Goal: Information Seeking & Learning: Learn about a topic

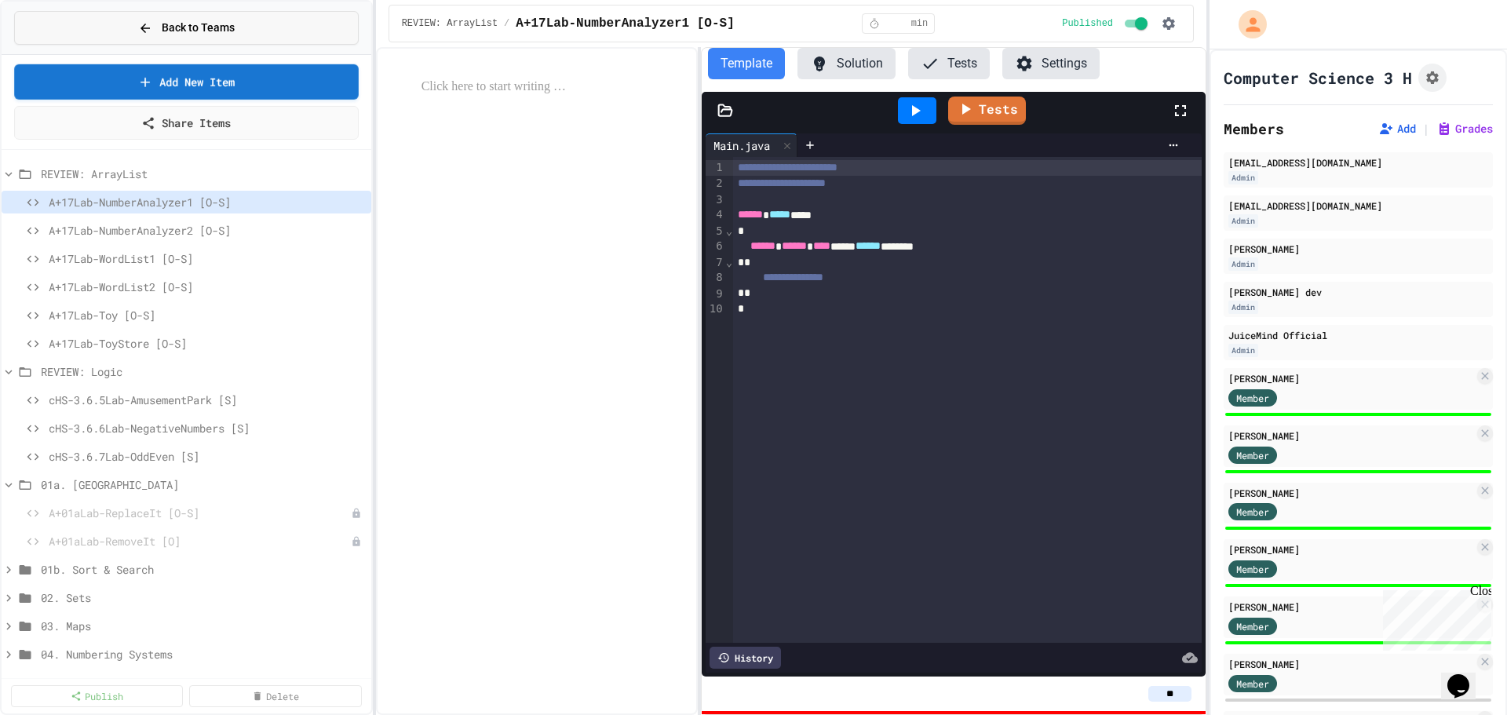
click at [188, 31] on span "Back to Teams" at bounding box center [198, 28] width 73 height 16
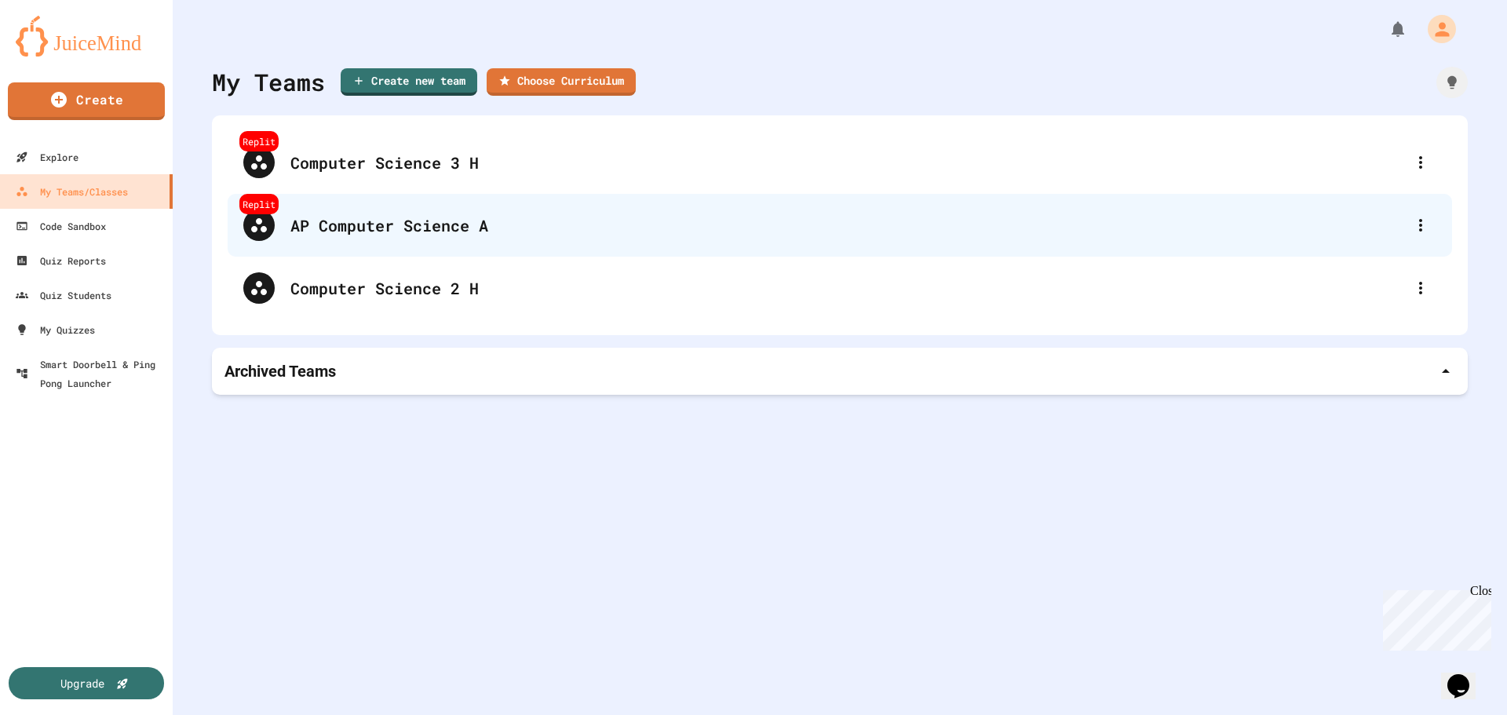
click at [397, 219] on div "AP Computer Science A" at bounding box center [847, 225] width 1114 height 24
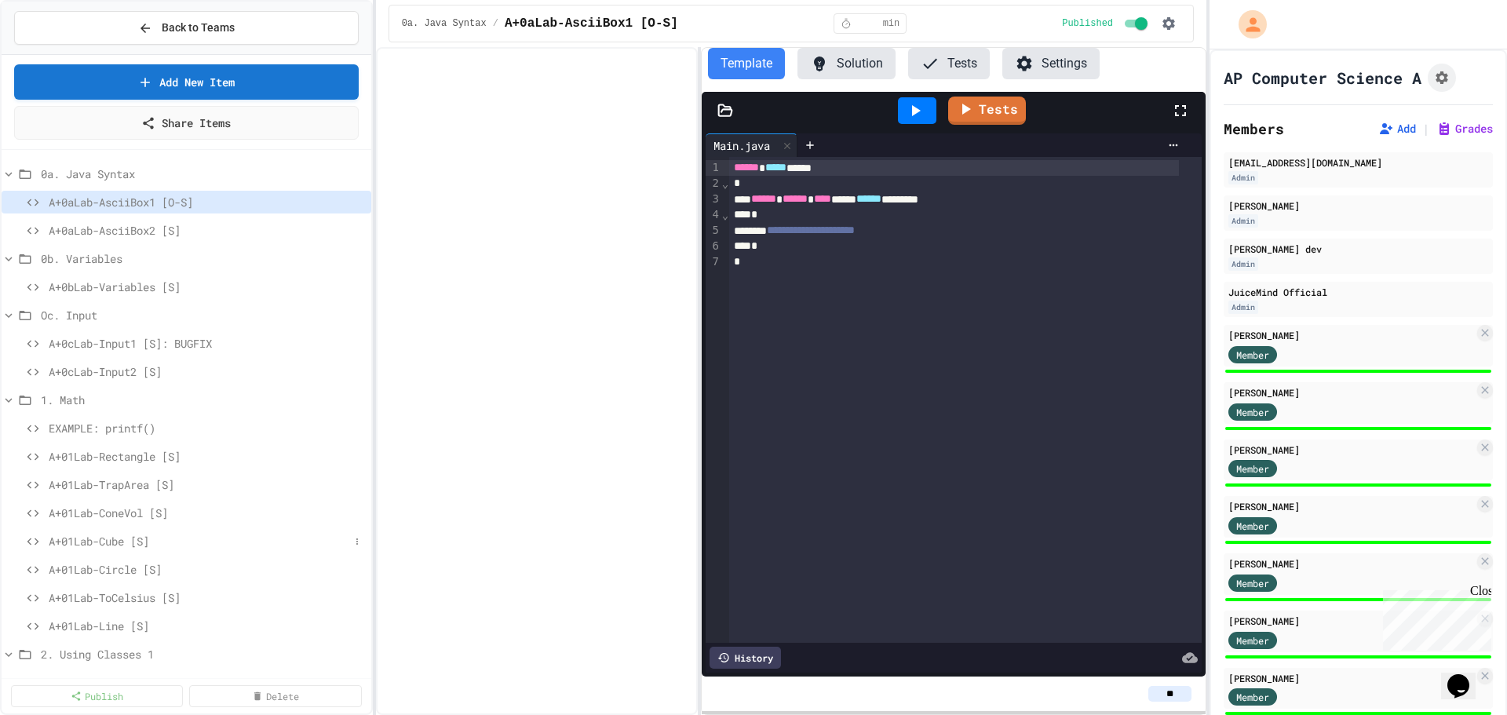
click at [110, 542] on span "A+01Lab-Cube [S]" at bounding box center [199, 541] width 301 height 16
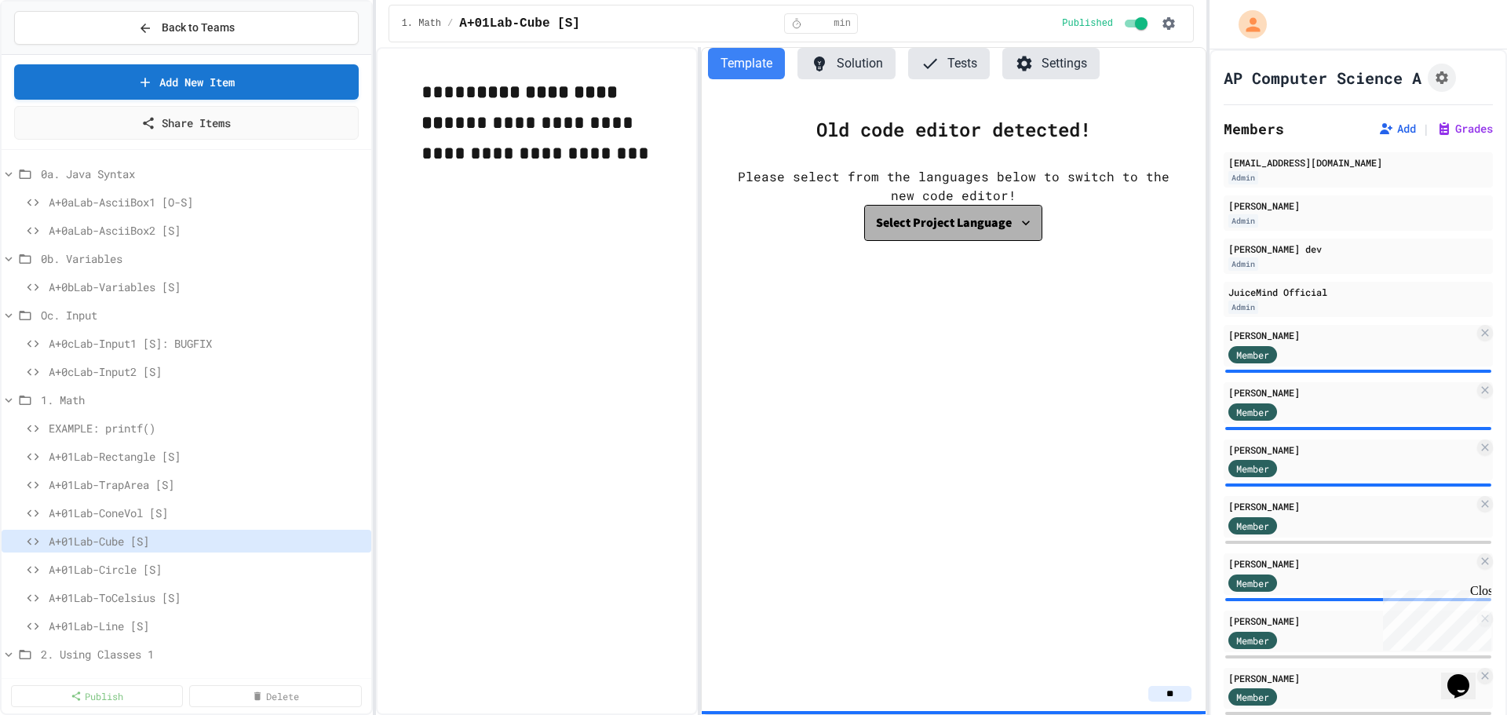
click at [963, 224] on div "Select Project Language" at bounding box center [944, 223] width 136 height 22
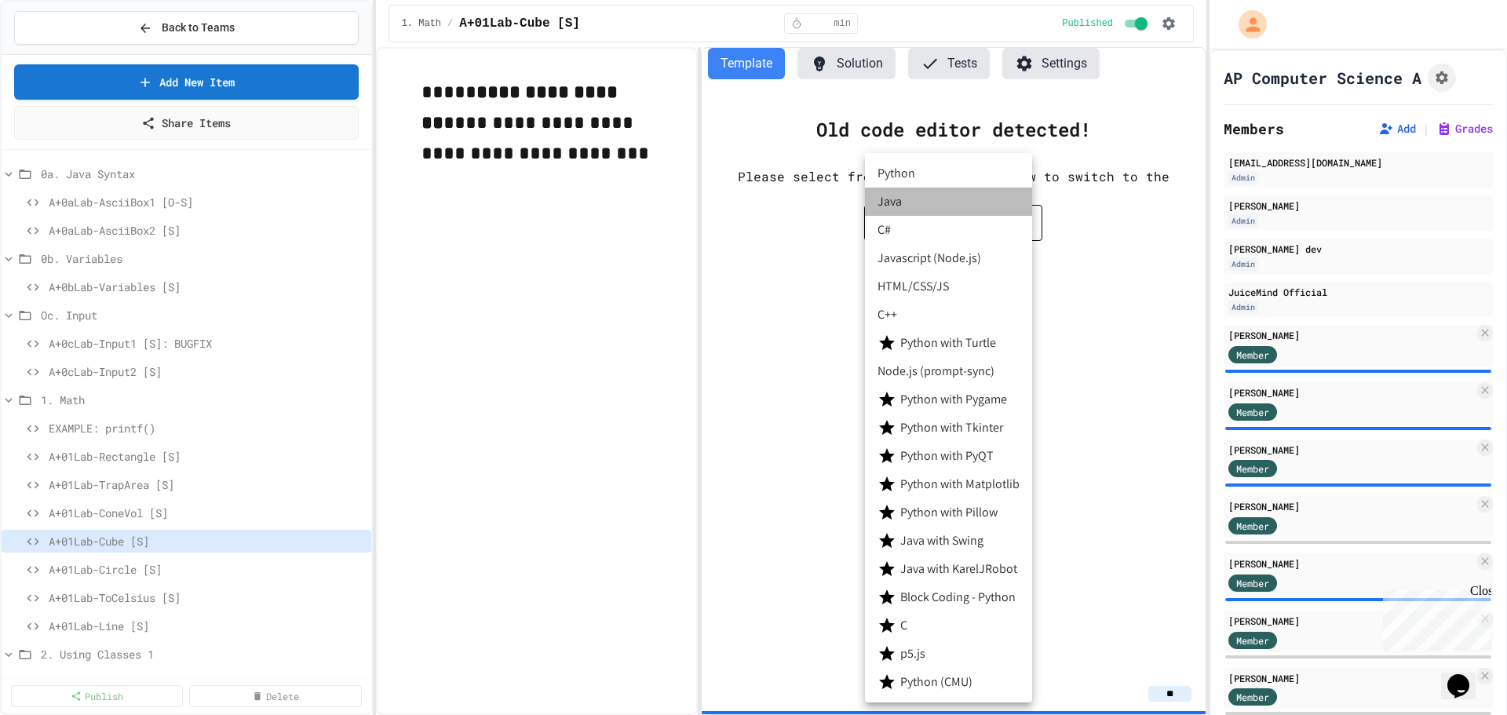
click at [906, 199] on li "Java" at bounding box center [948, 202] width 167 height 28
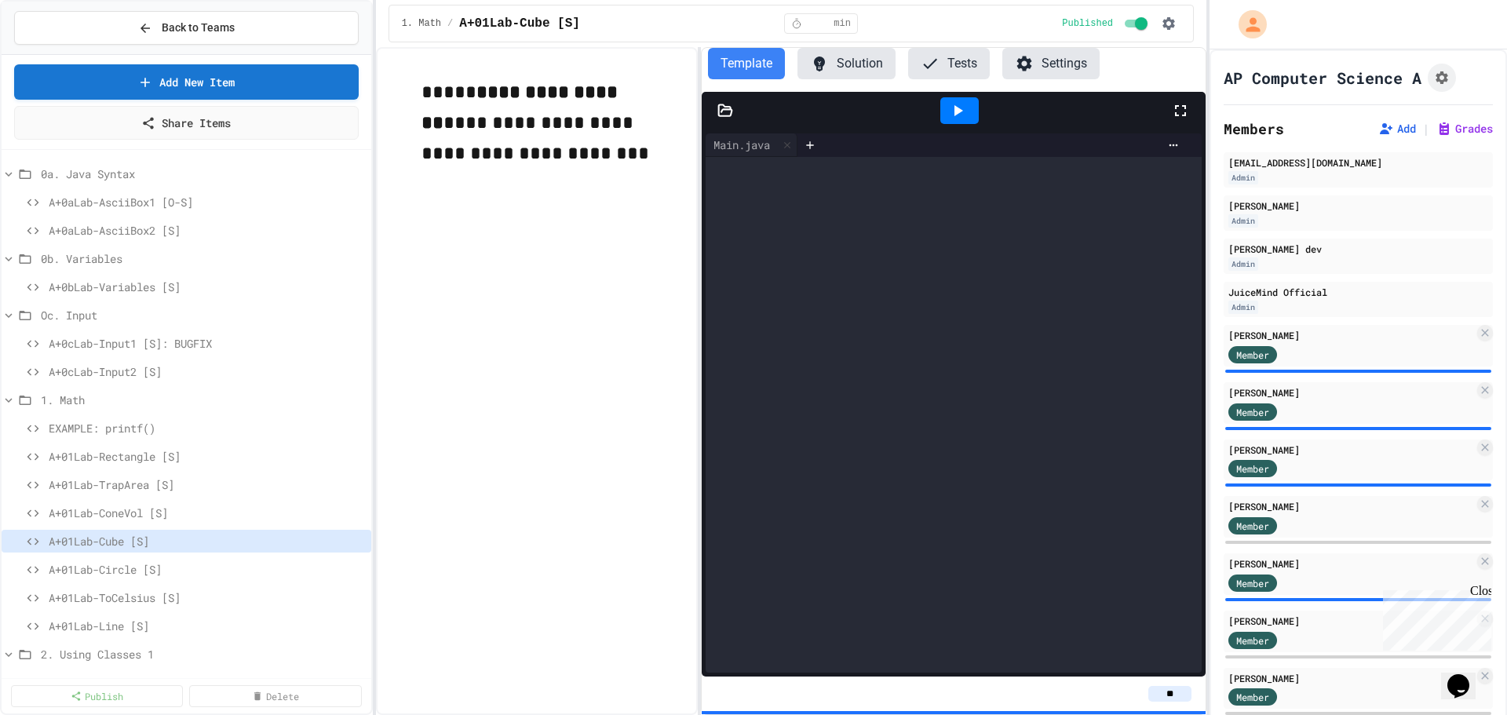
click at [723, 107] on icon at bounding box center [725, 111] width 16 height 16
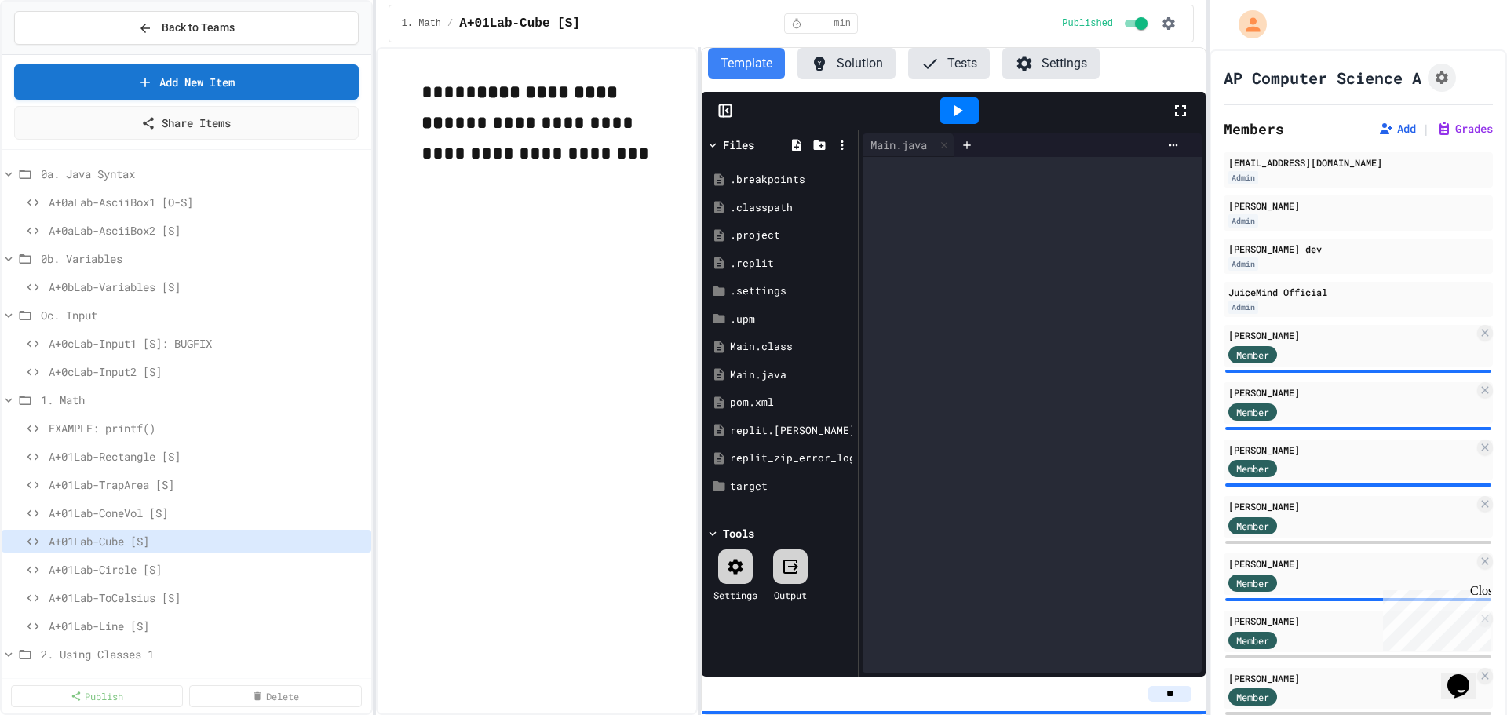
click at [726, 102] on div at bounding box center [954, 111] width 504 height 38
click at [723, 111] on icon at bounding box center [723, 111] width 0 height 12
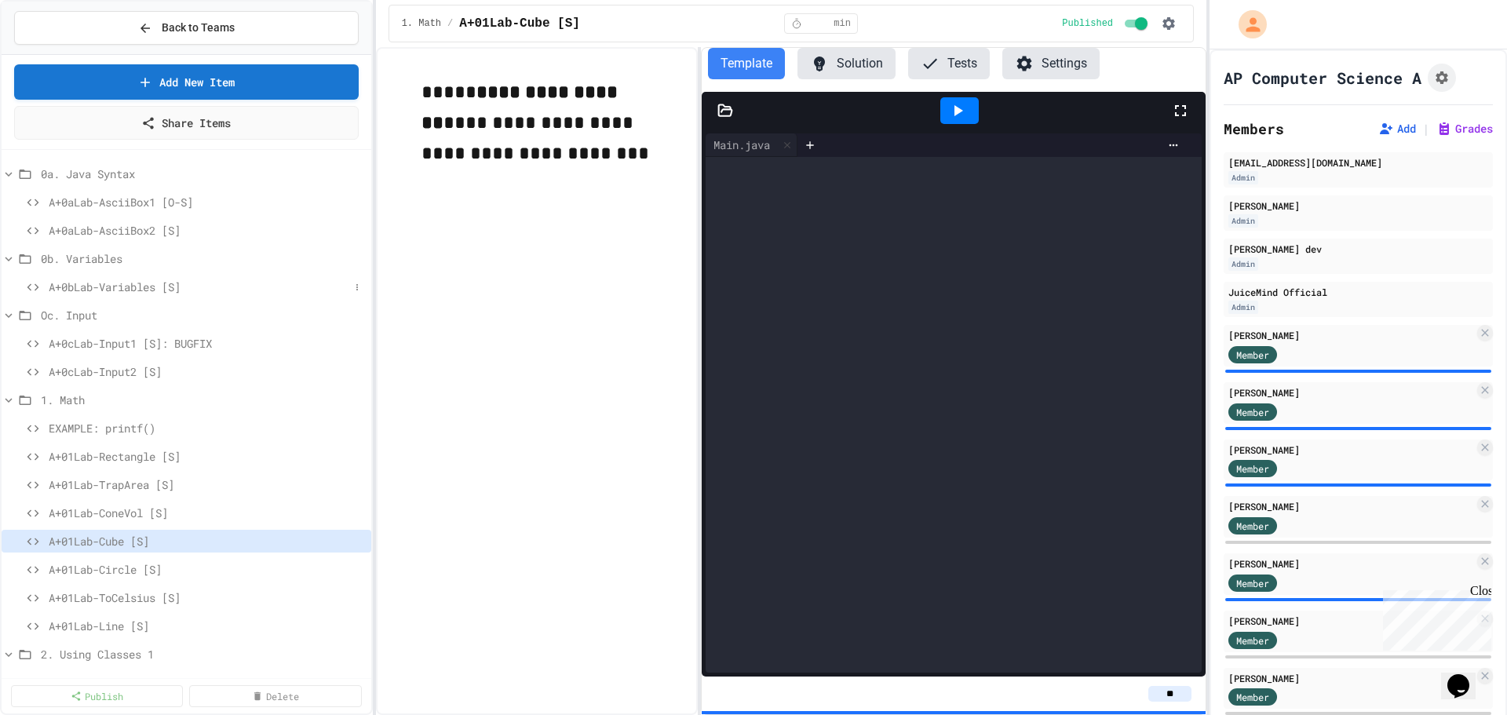
click at [155, 281] on span "A+0bLab-Variables [S]" at bounding box center [199, 287] width 301 height 16
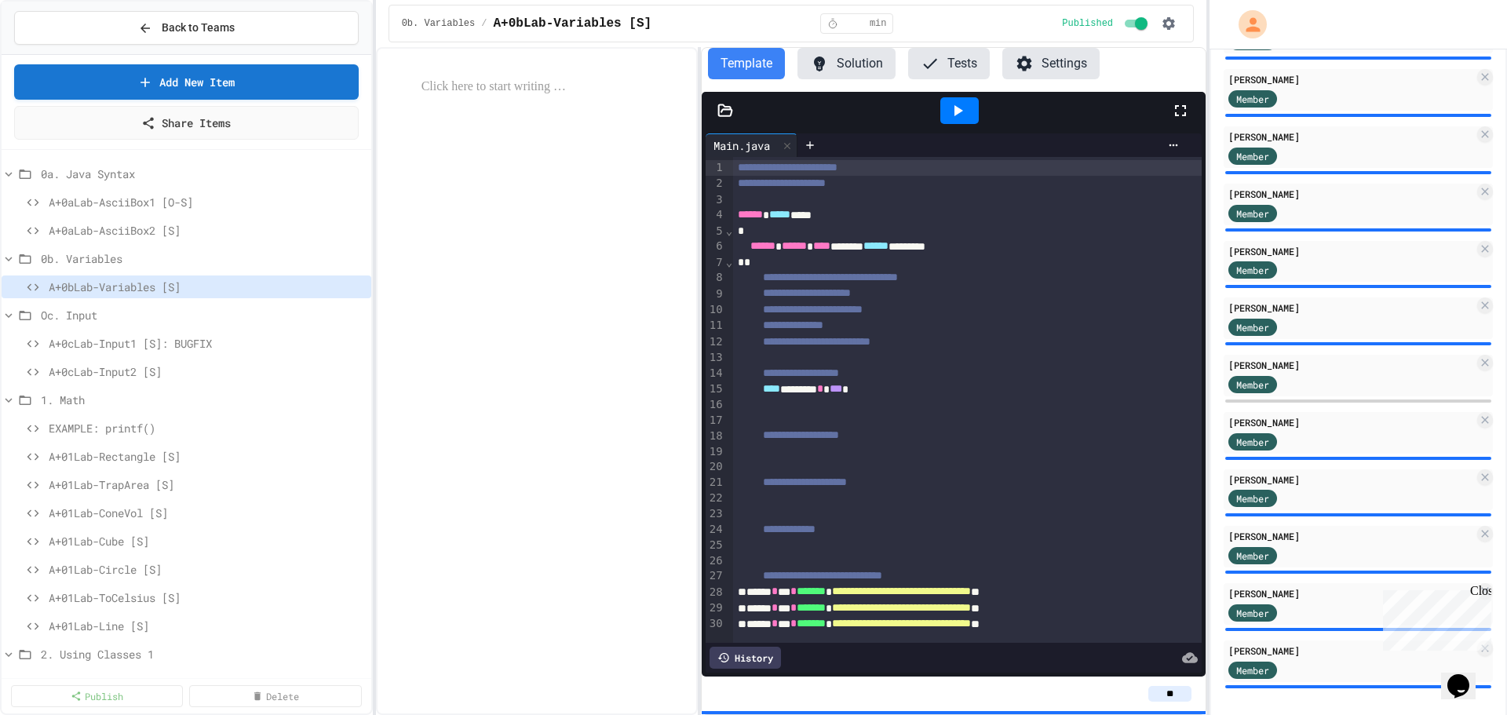
scroll to position [435, 0]
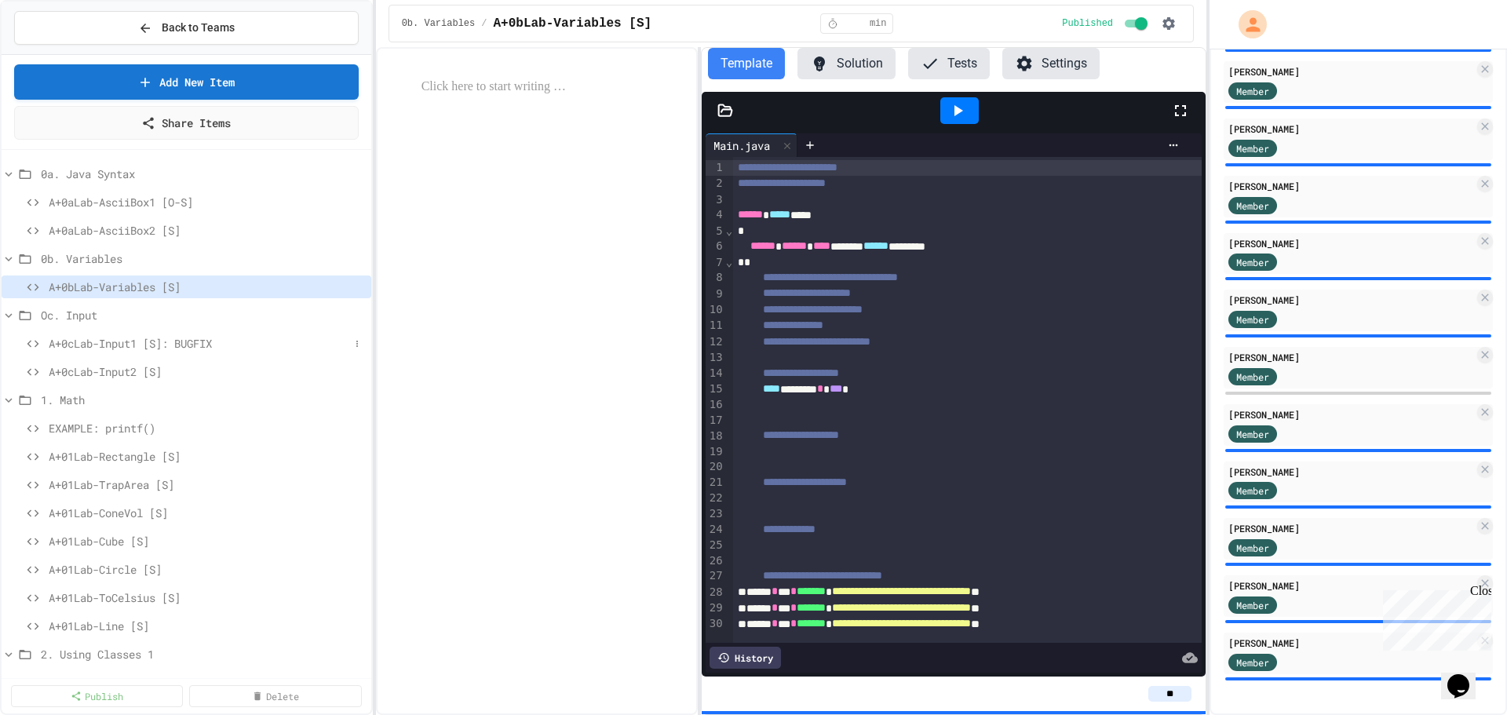
click at [108, 348] on span "A+0cLab-Input1 [S]: BUGFIX" at bounding box center [199, 343] width 301 height 16
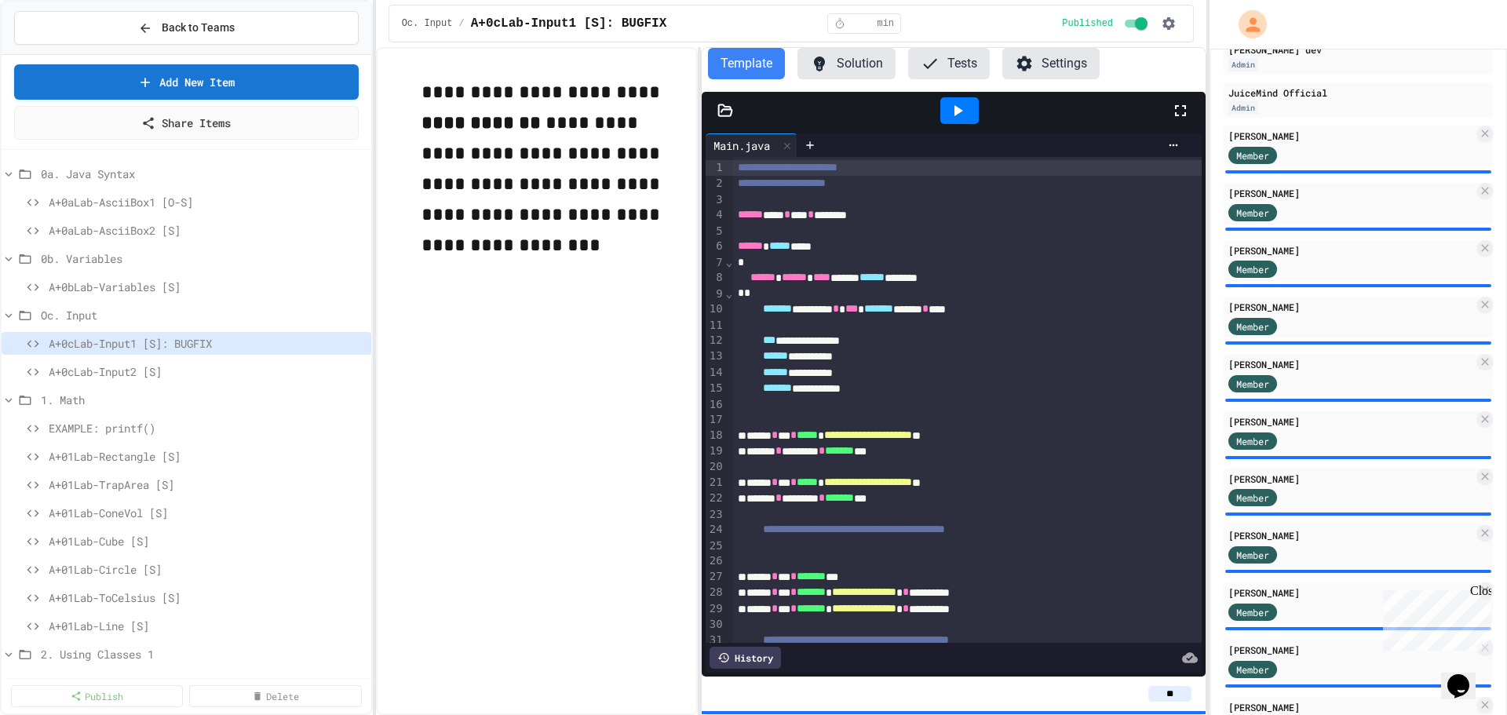
scroll to position [435, 0]
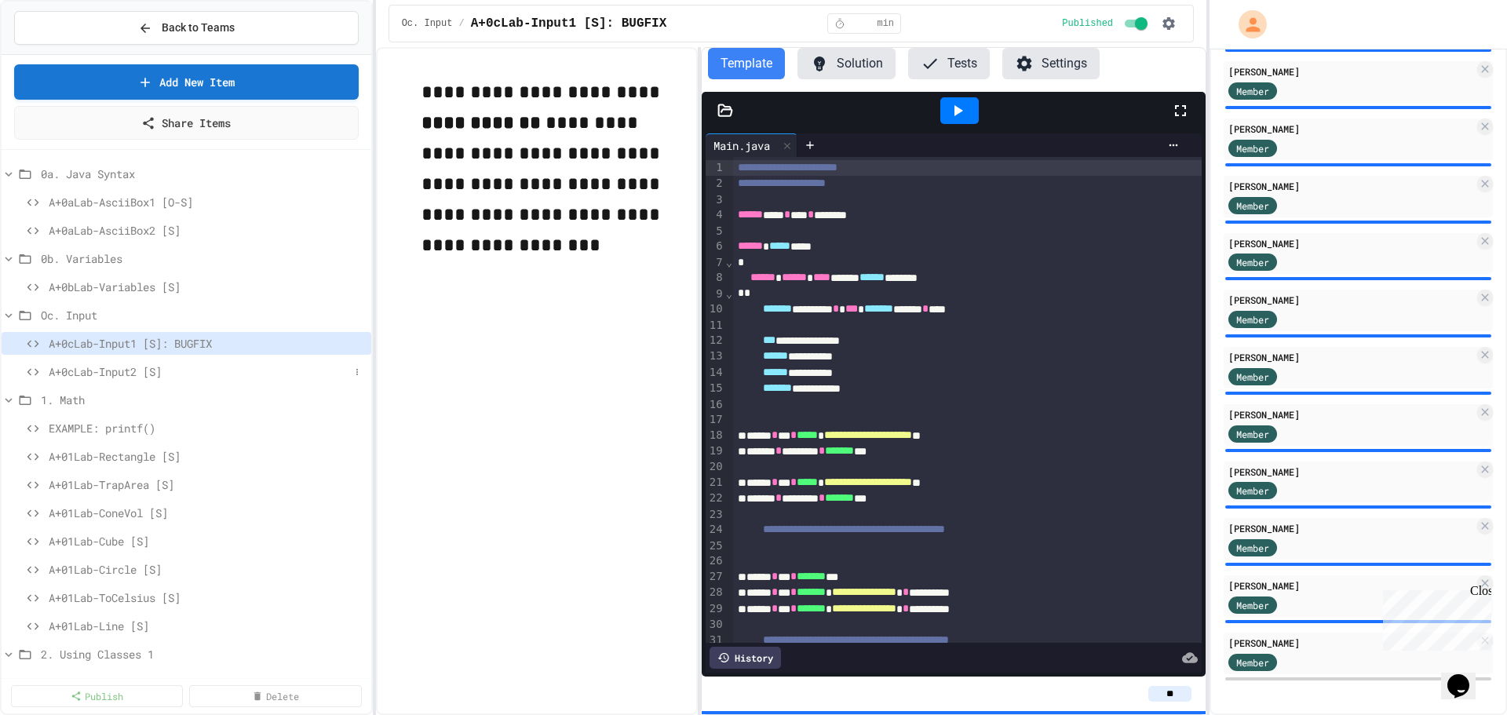
click at [126, 372] on span "A+0cLab-Input2 [S]" at bounding box center [199, 371] width 301 height 16
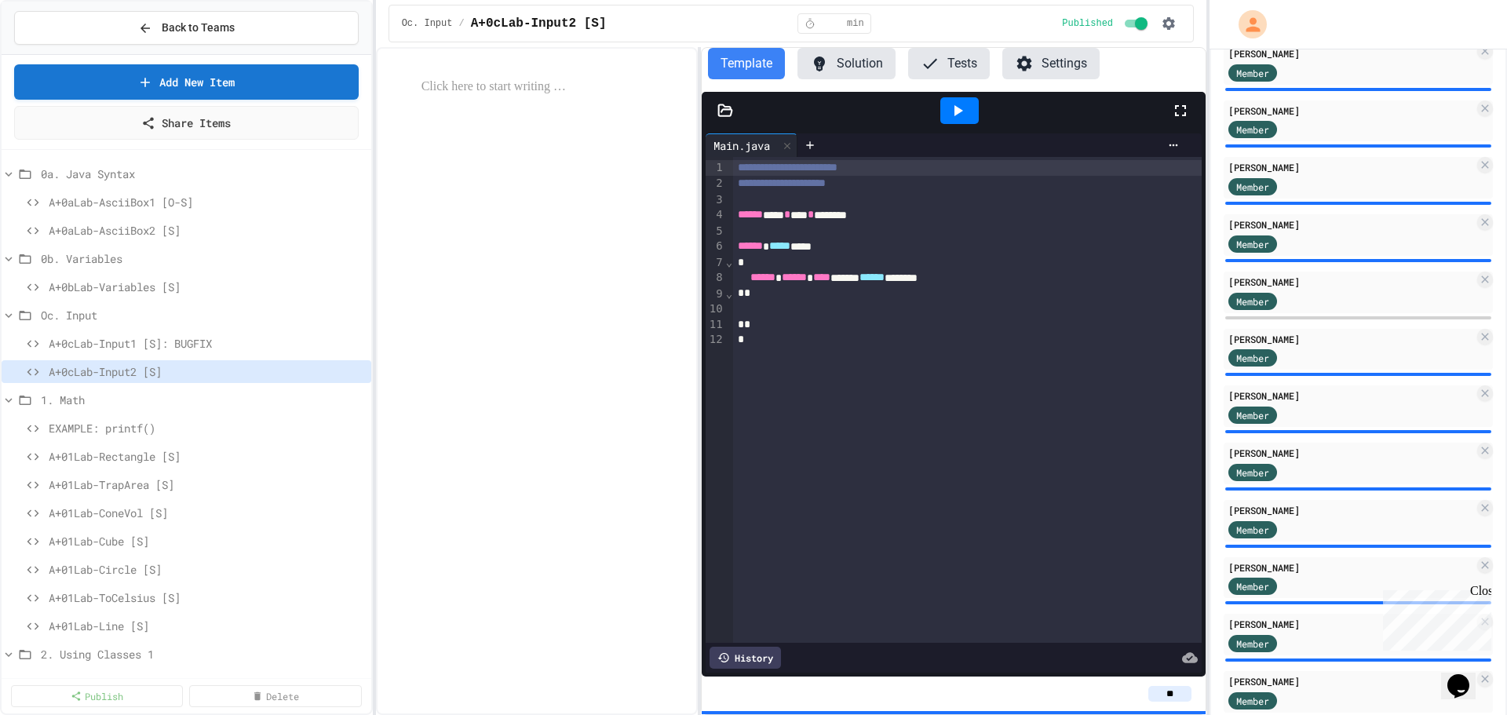
scroll to position [435, 0]
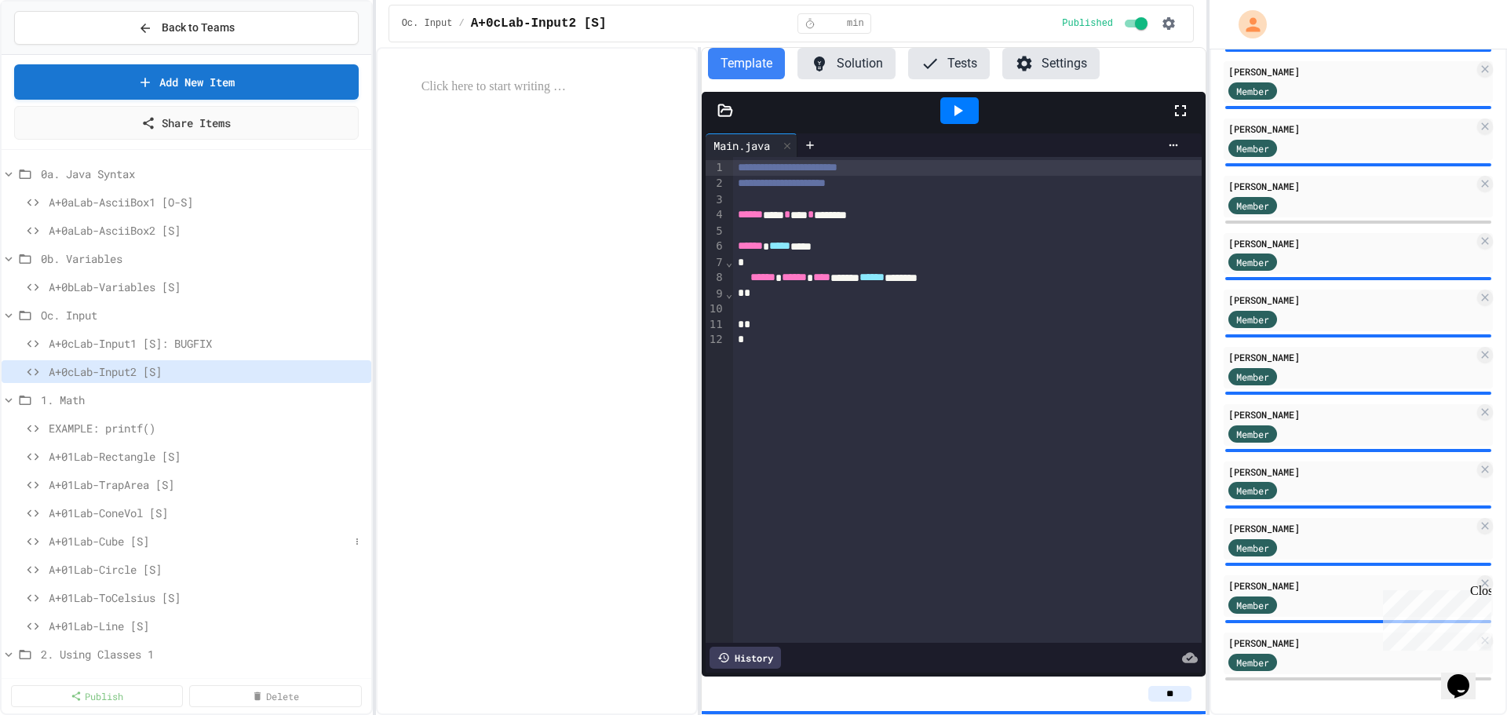
click at [119, 542] on span "A+01Lab-Cube [S]" at bounding box center [199, 541] width 301 height 16
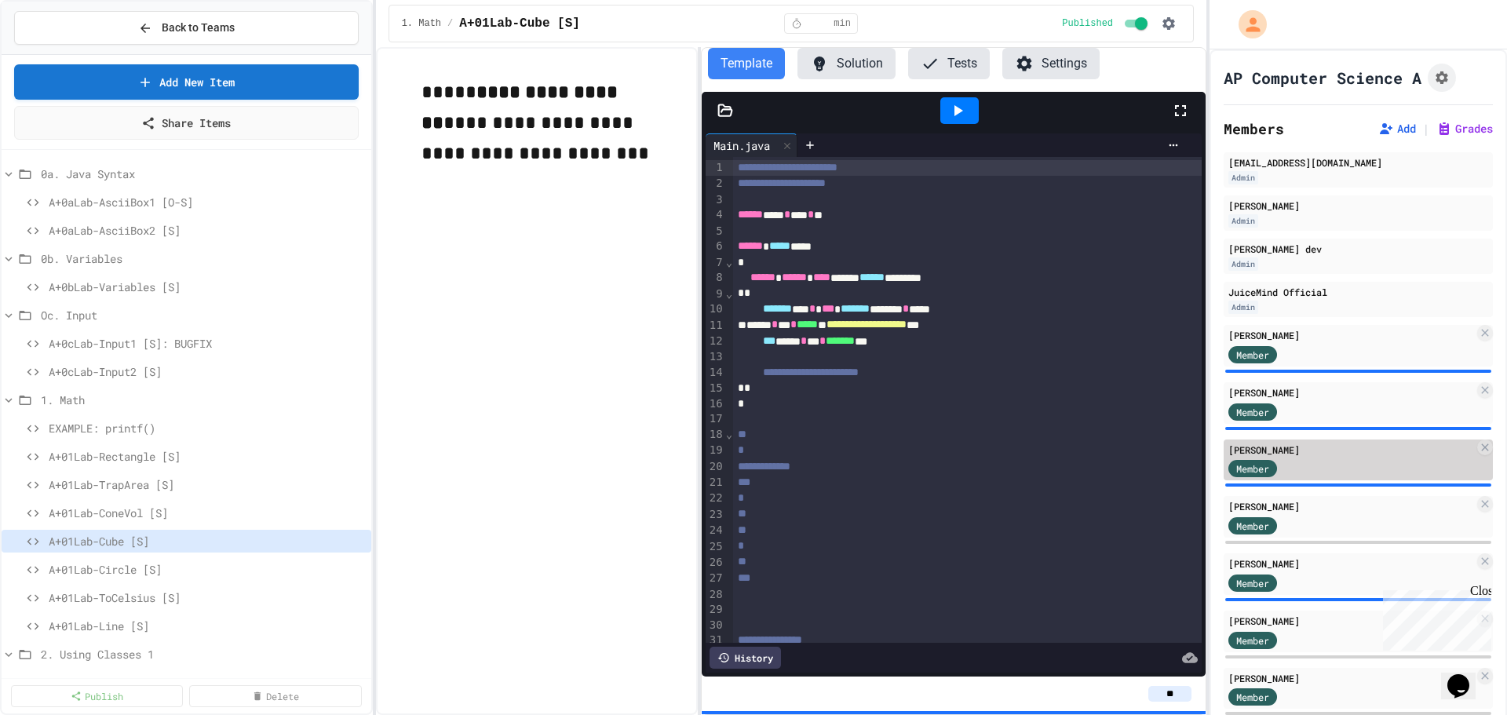
scroll to position [435, 0]
